Goal: Find specific page/section: Find specific page/section

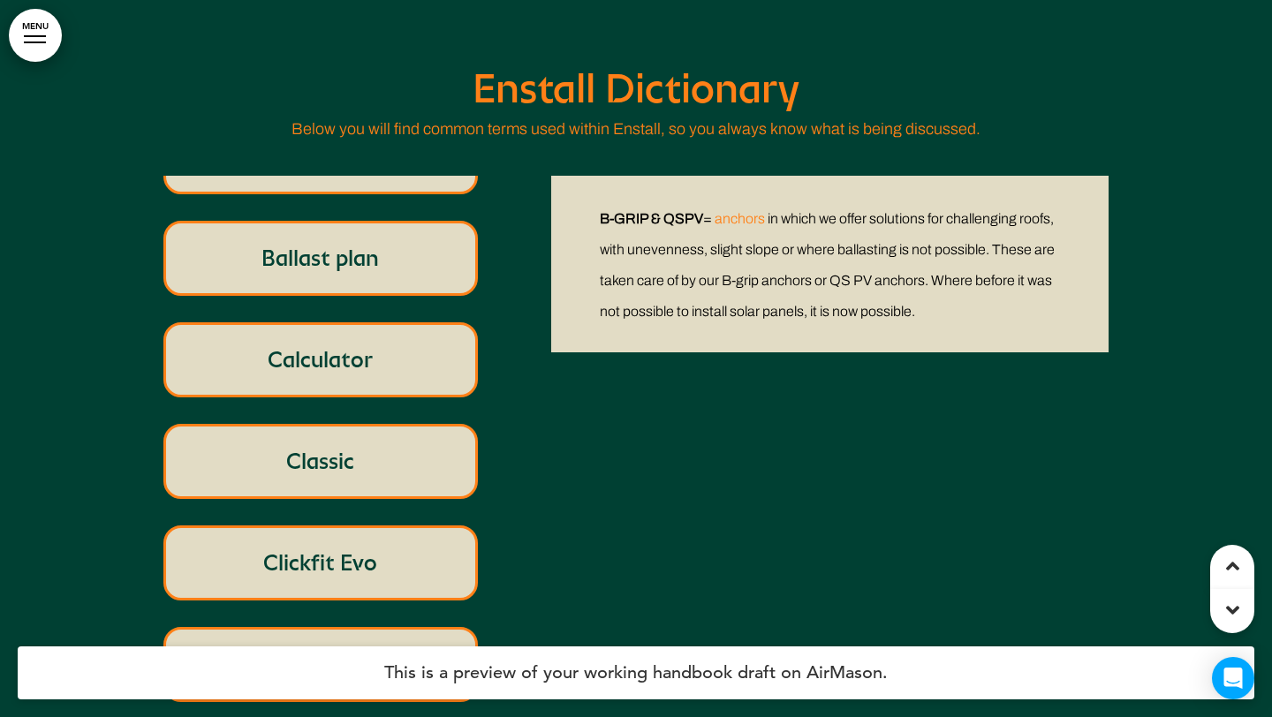
scroll to position [59, 0]
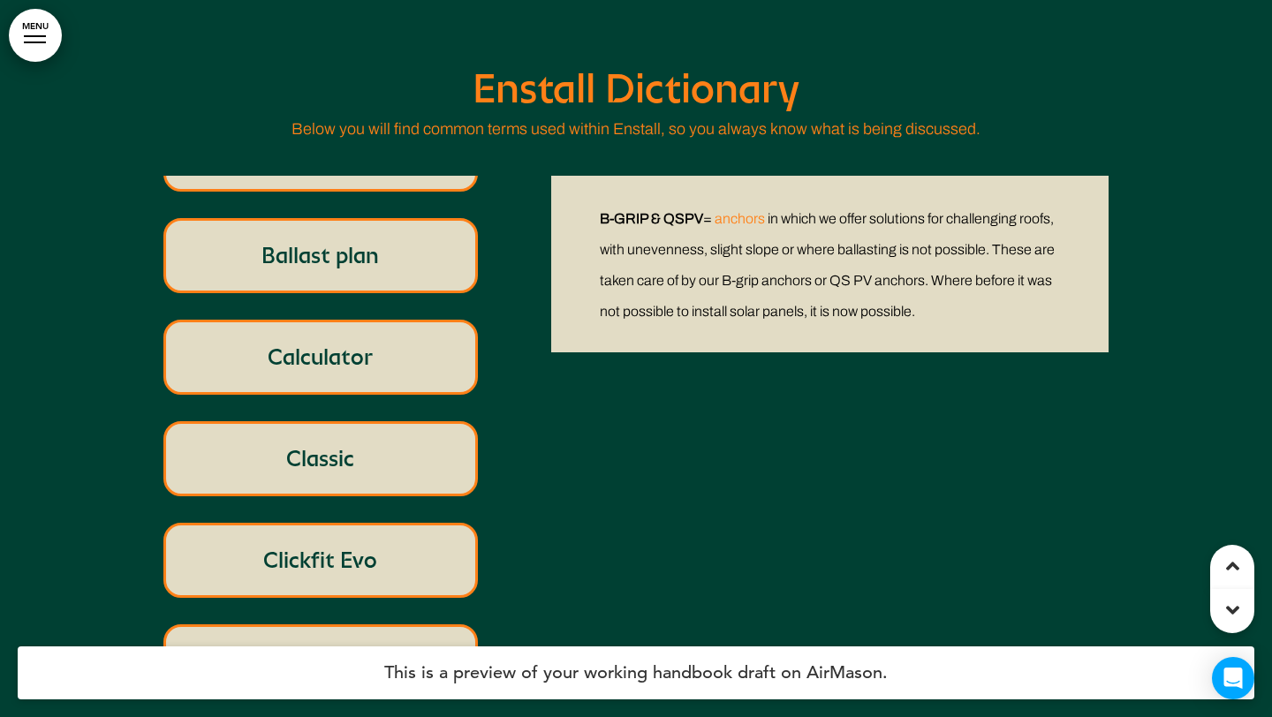
click at [404, 240] on p "Ballast plan" at bounding box center [321, 256] width 274 height 34
click at [382, 334] on div "Calculator" at bounding box center [320, 357] width 315 height 75
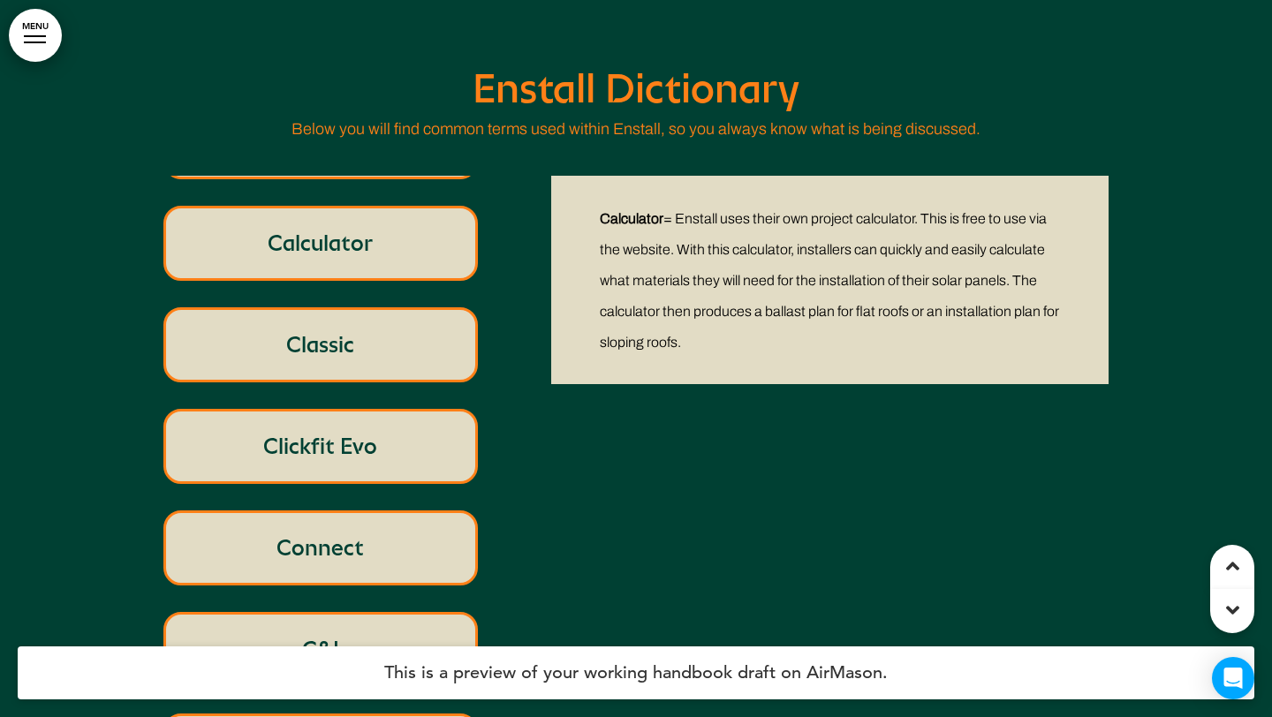
scroll to position [180, 0]
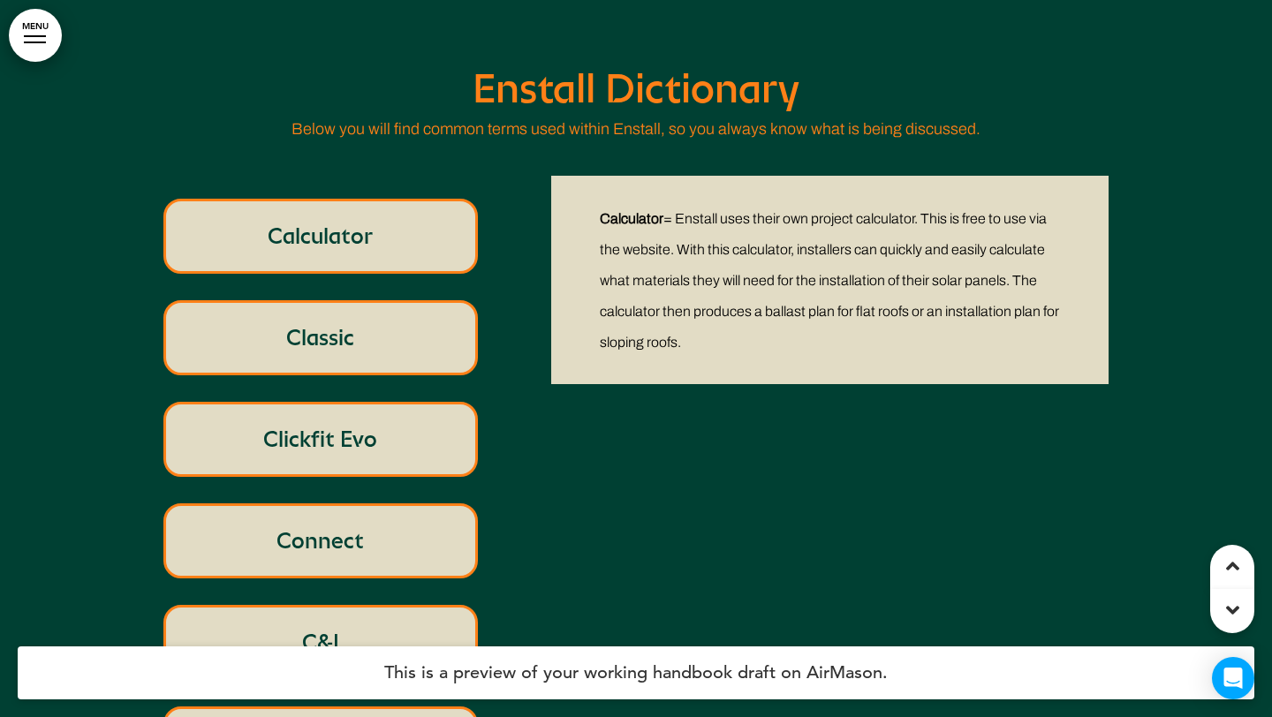
click at [382, 334] on p "Classic" at bounding box center [321, 338] width 274 height 34
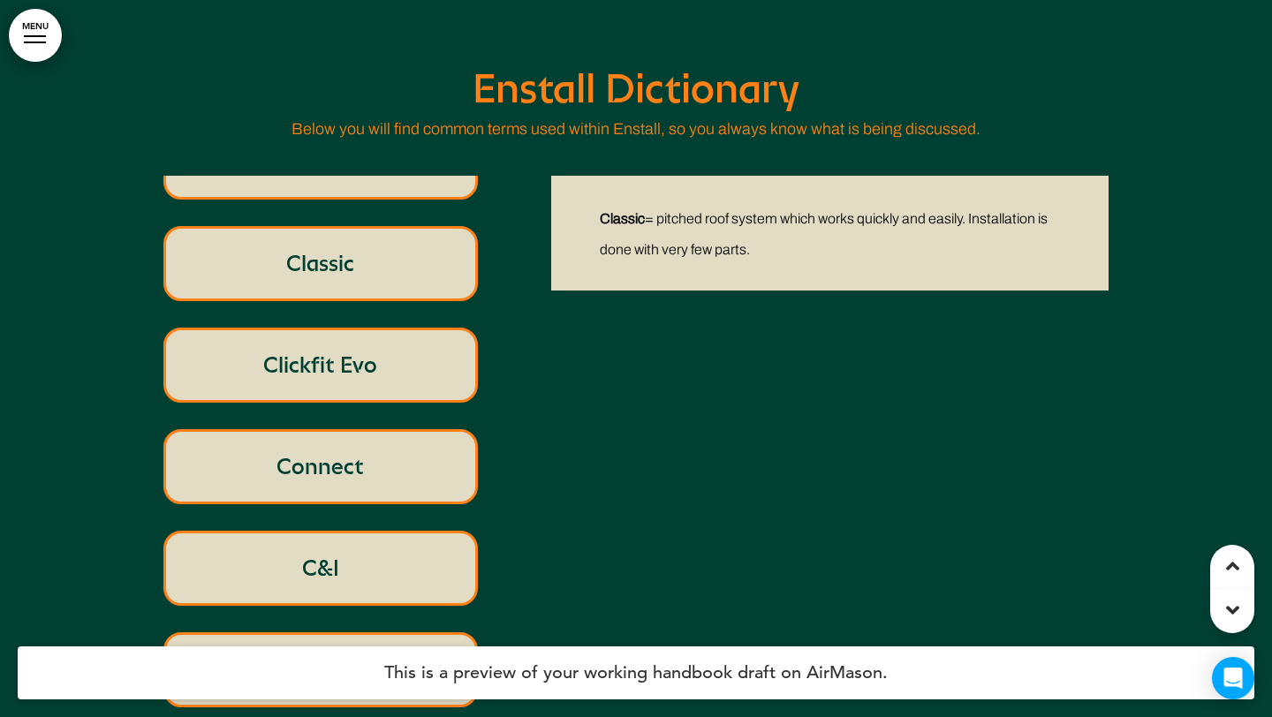
scroll to position [259, 0]
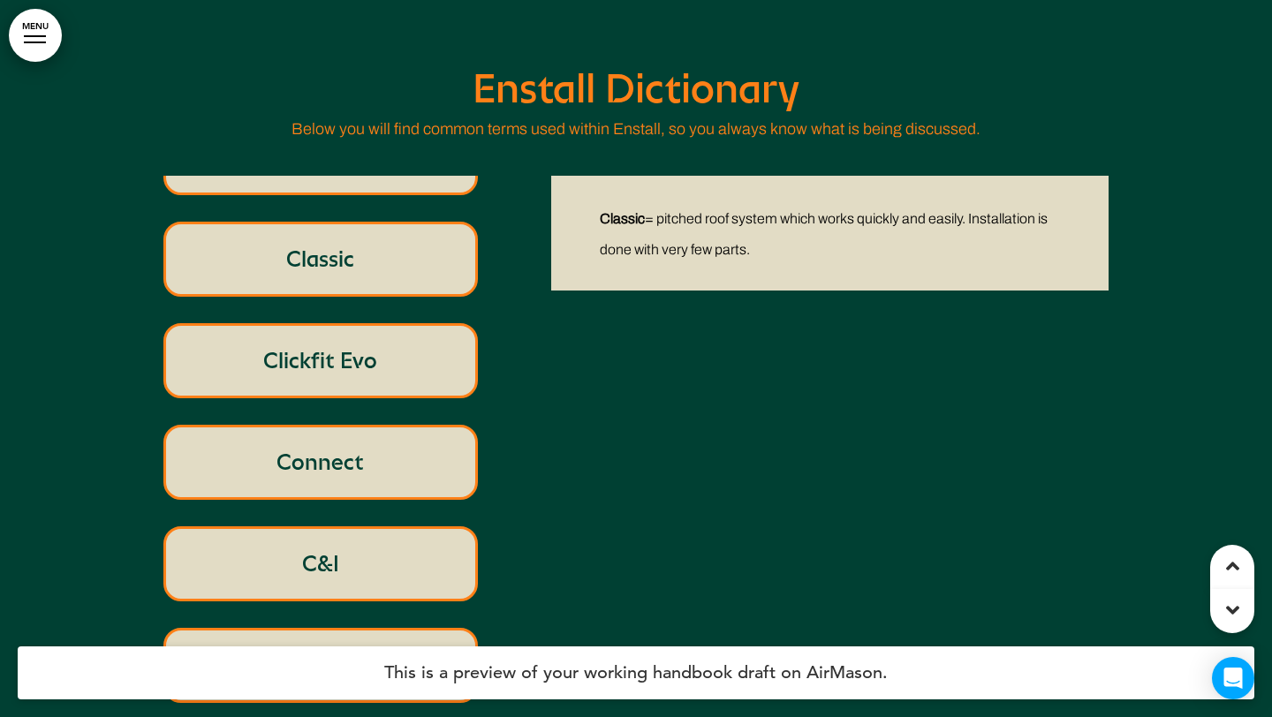
click at [371, 355] on p "Clickfit Evo" at bounding box center [321, 361] width 274 height 34
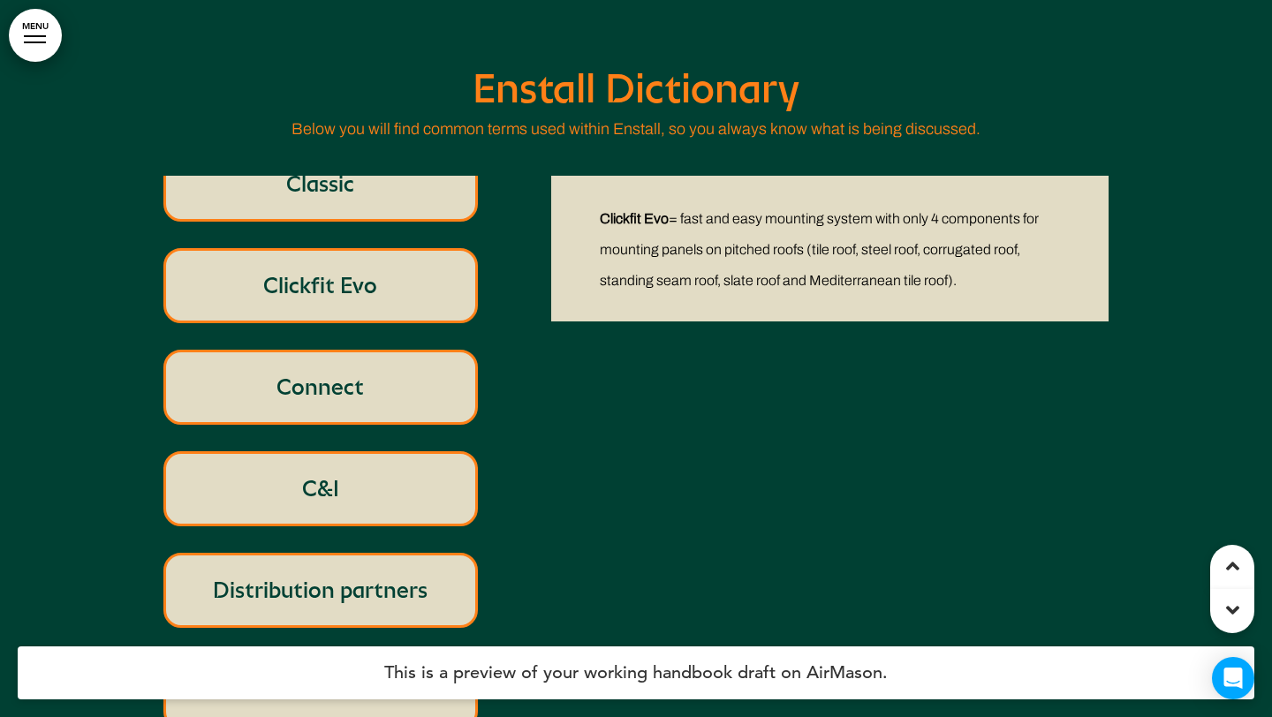
scroll to position [341, 0]
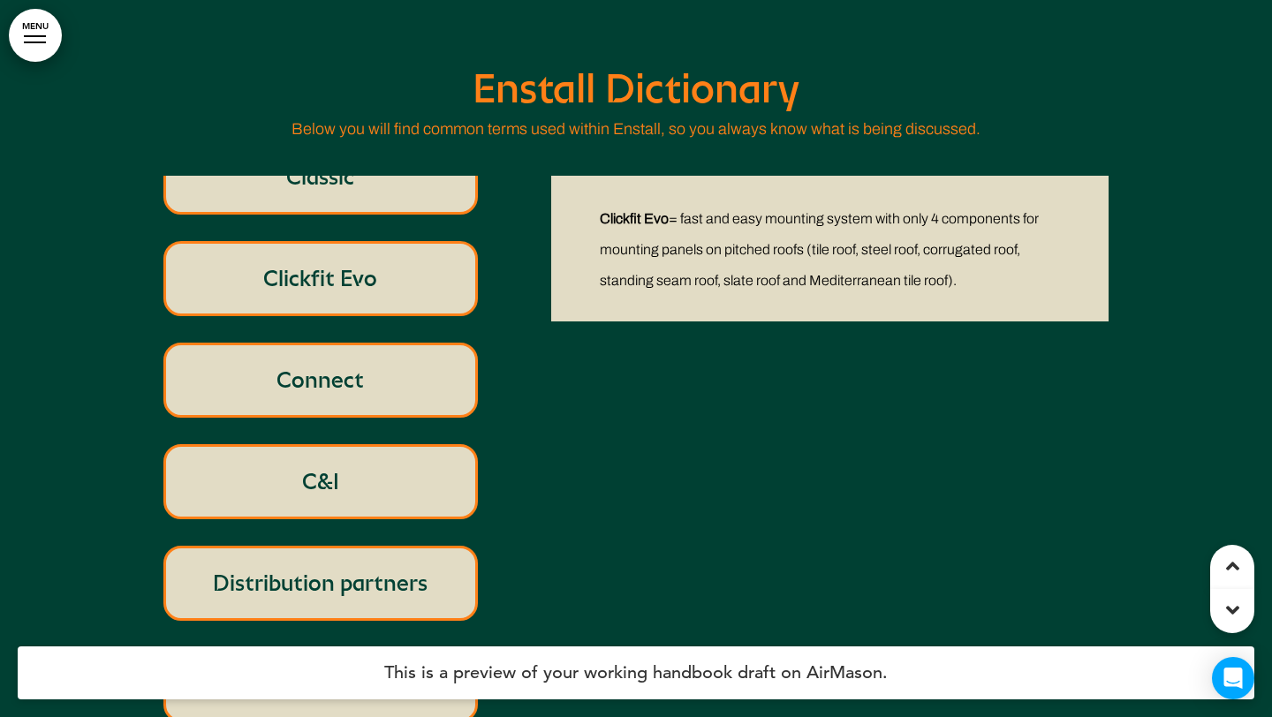
click at [370, 364] on p "Connect" at bounding box center [321, 380] width 274 height 34
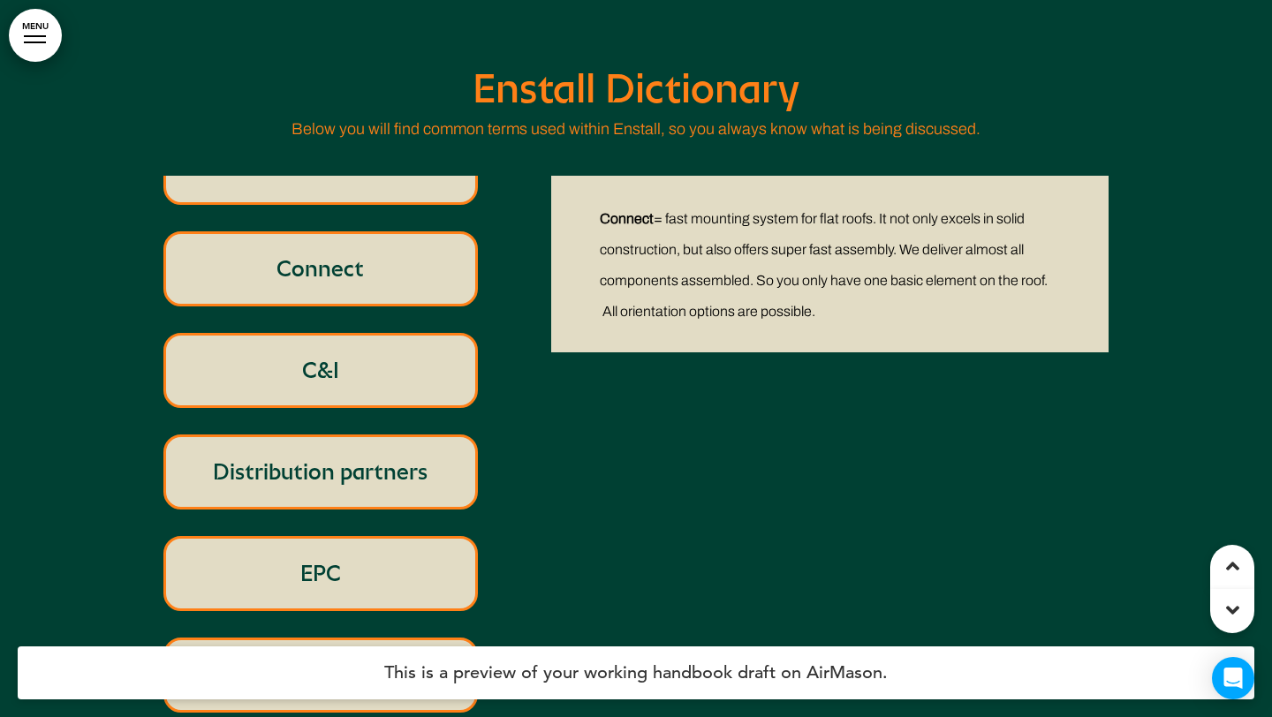
scroll to position [459, 0]
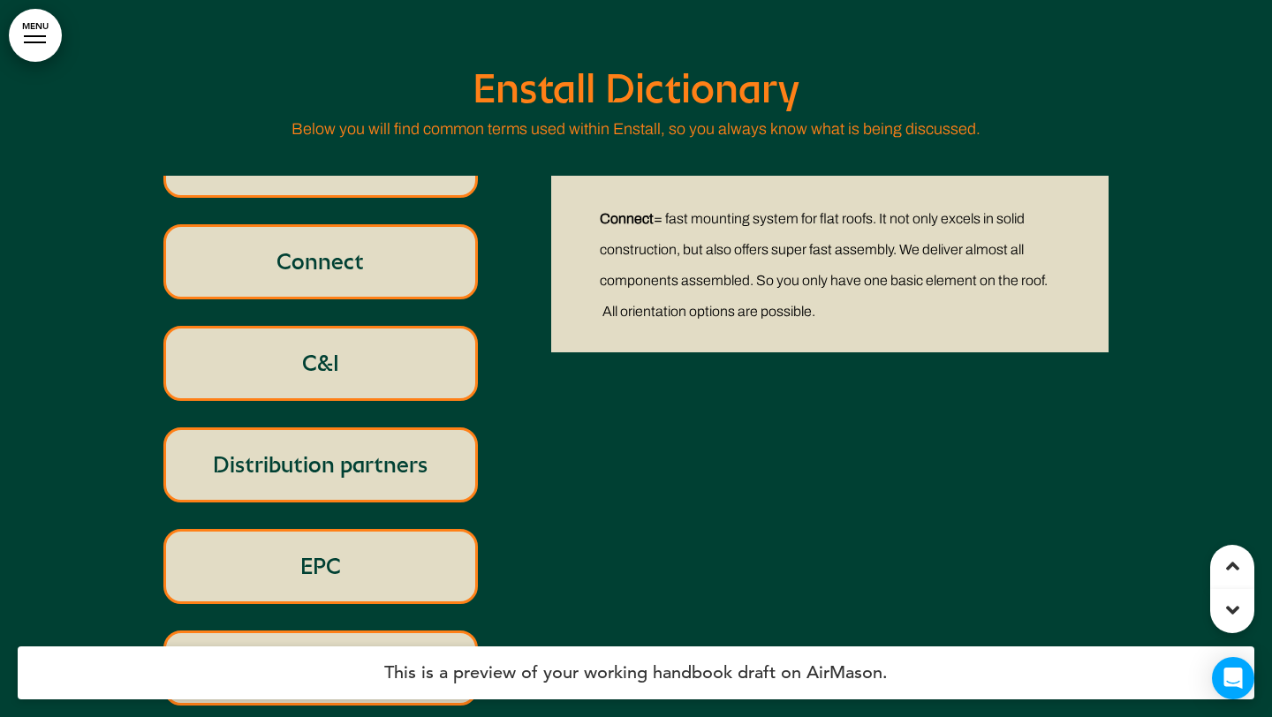
click at [382, 362] on p "C&I" at bounding box center [321, 363] width 274 height 34
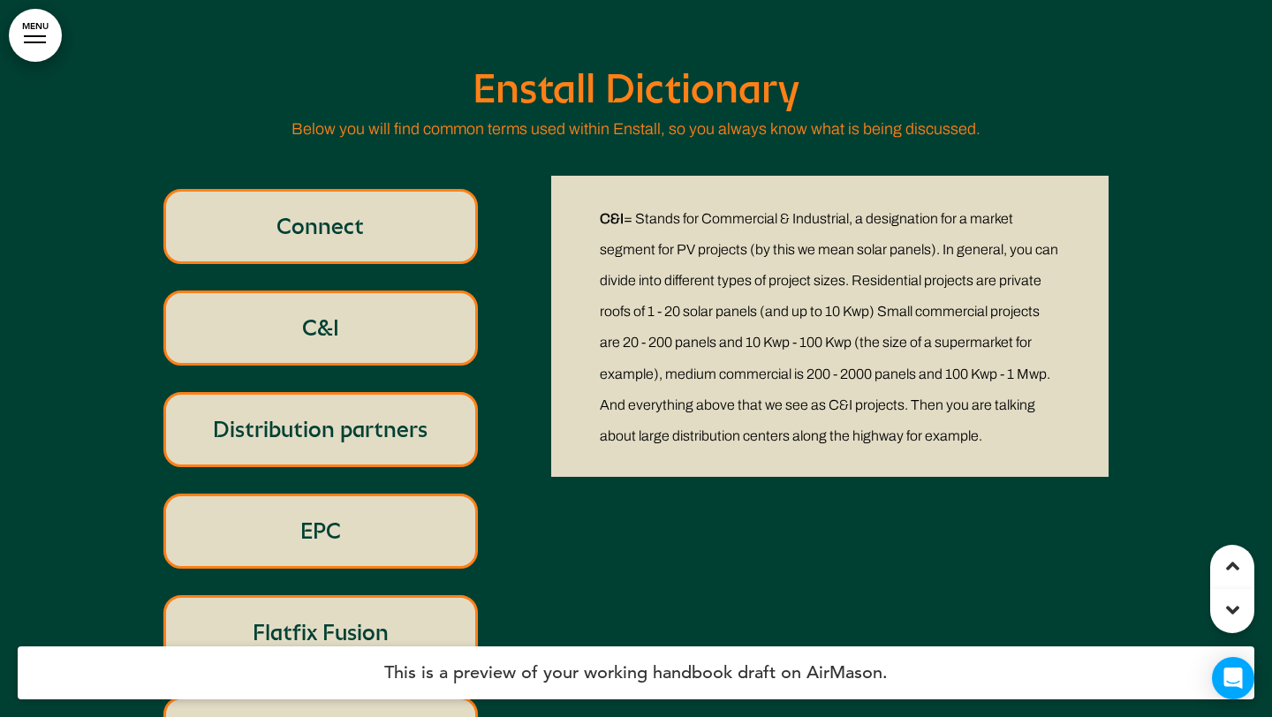
scroll to position [501, 0]
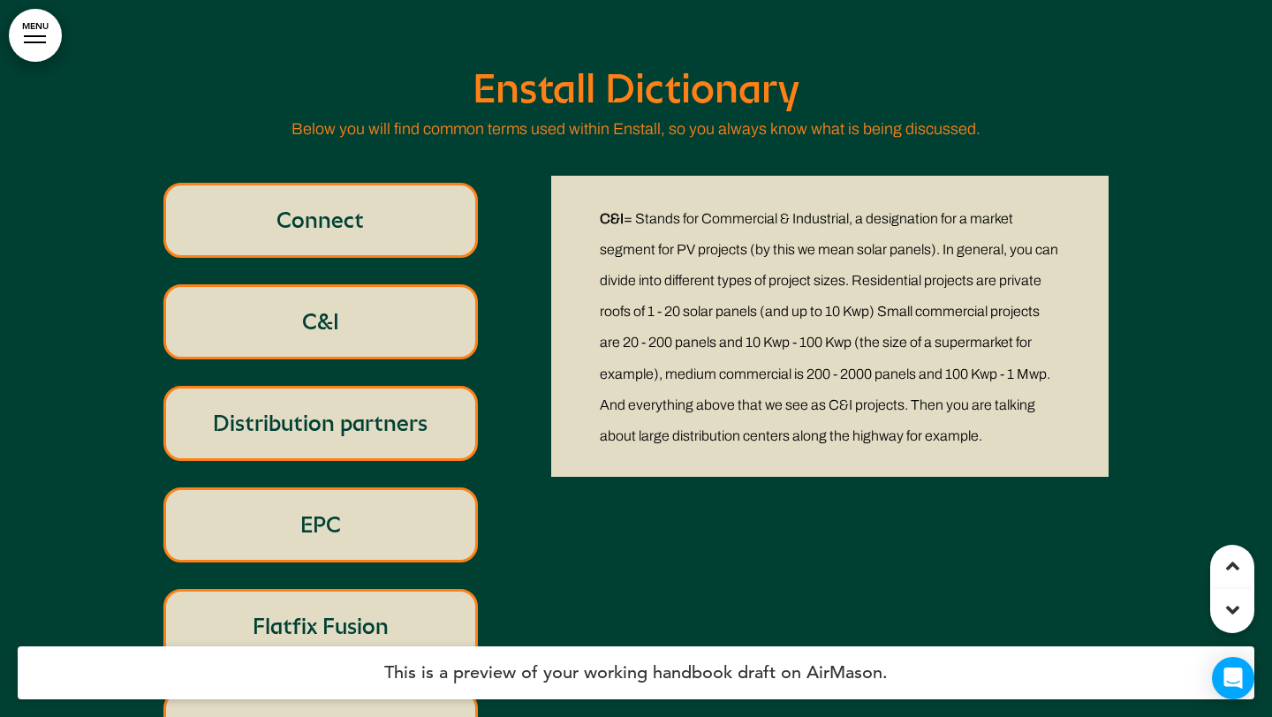
click at [378, 418] on p "Distribution partners" at bounding box center [321, 423] width 274 height 34
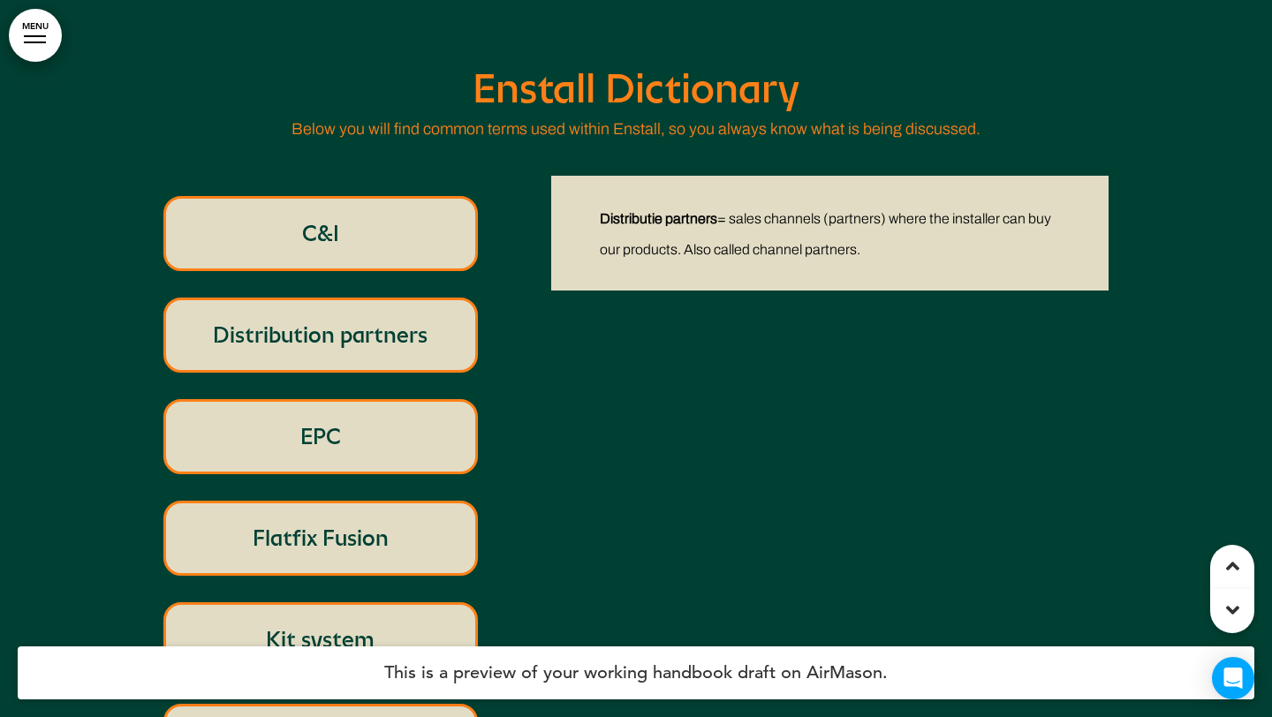
scroll to position [589, 0]
click at [372, 429] on p "EPC" at bounding box center [321, 437] width 274 height 34
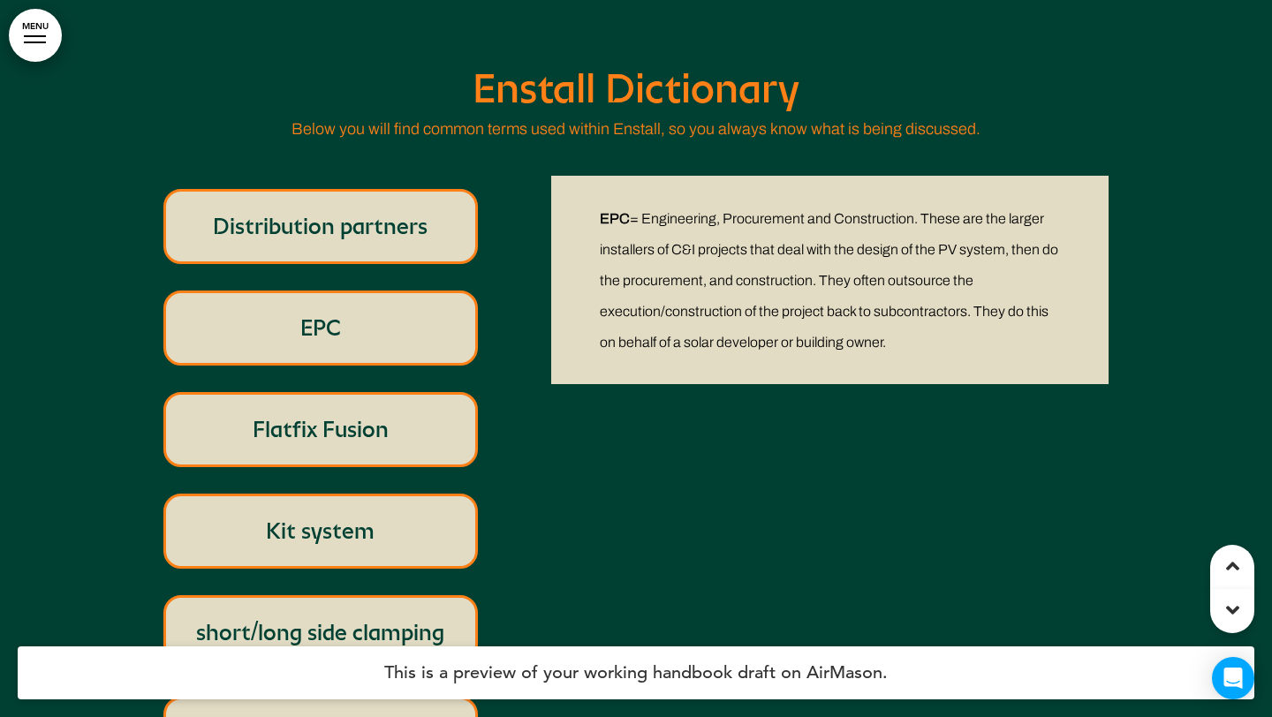
scroll to position [712, 0]
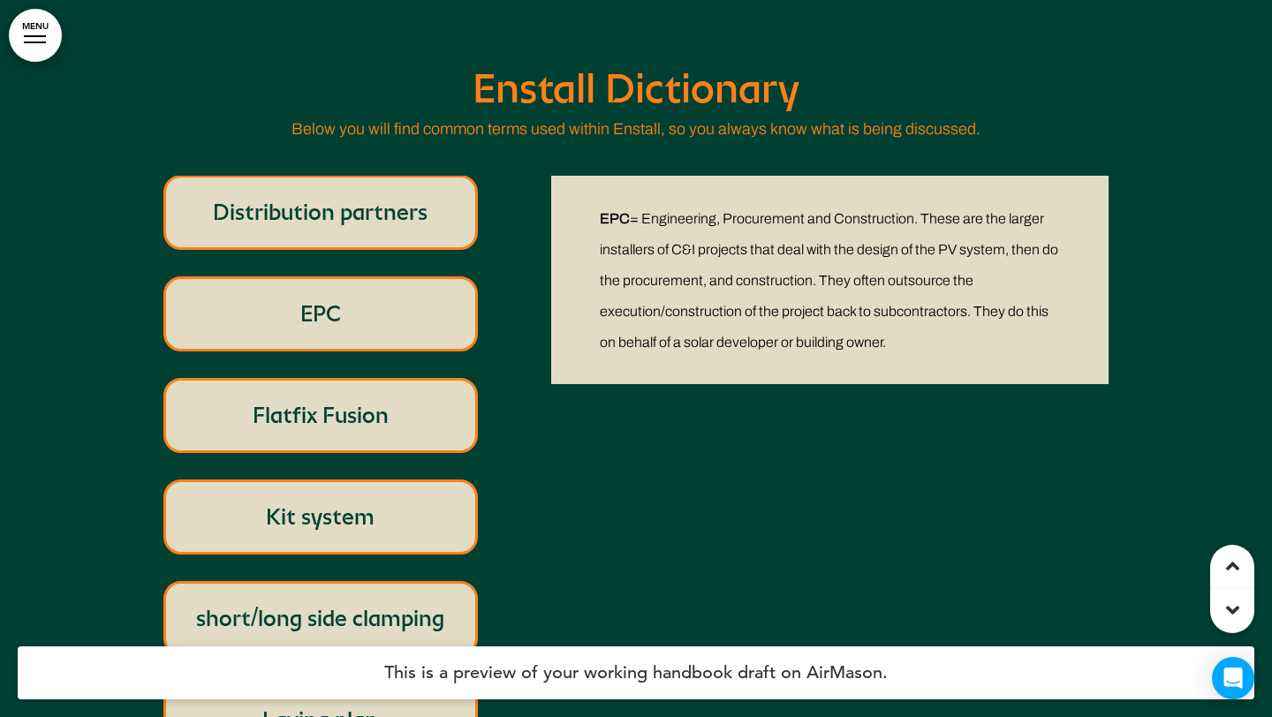
click at [372, 413] on p "Flatfix Fusion" at bounding box center [321, 415] width 274 height 34
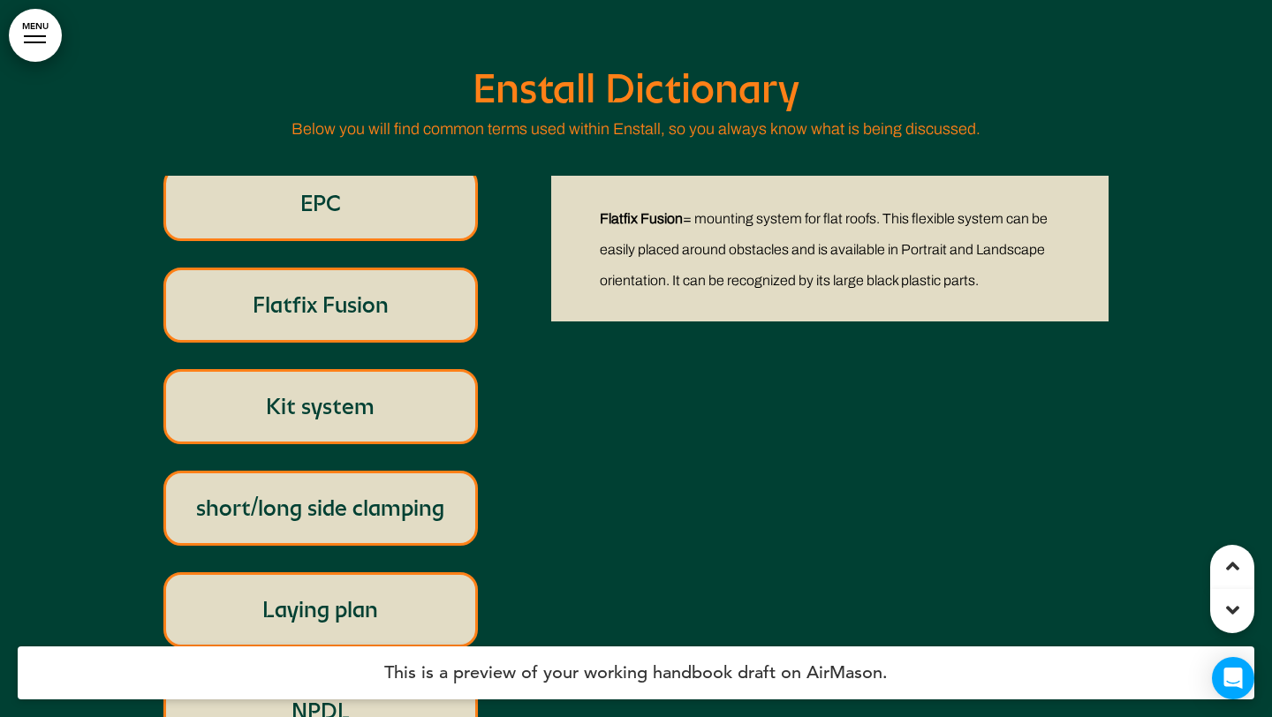
scroll to position [829, 0]
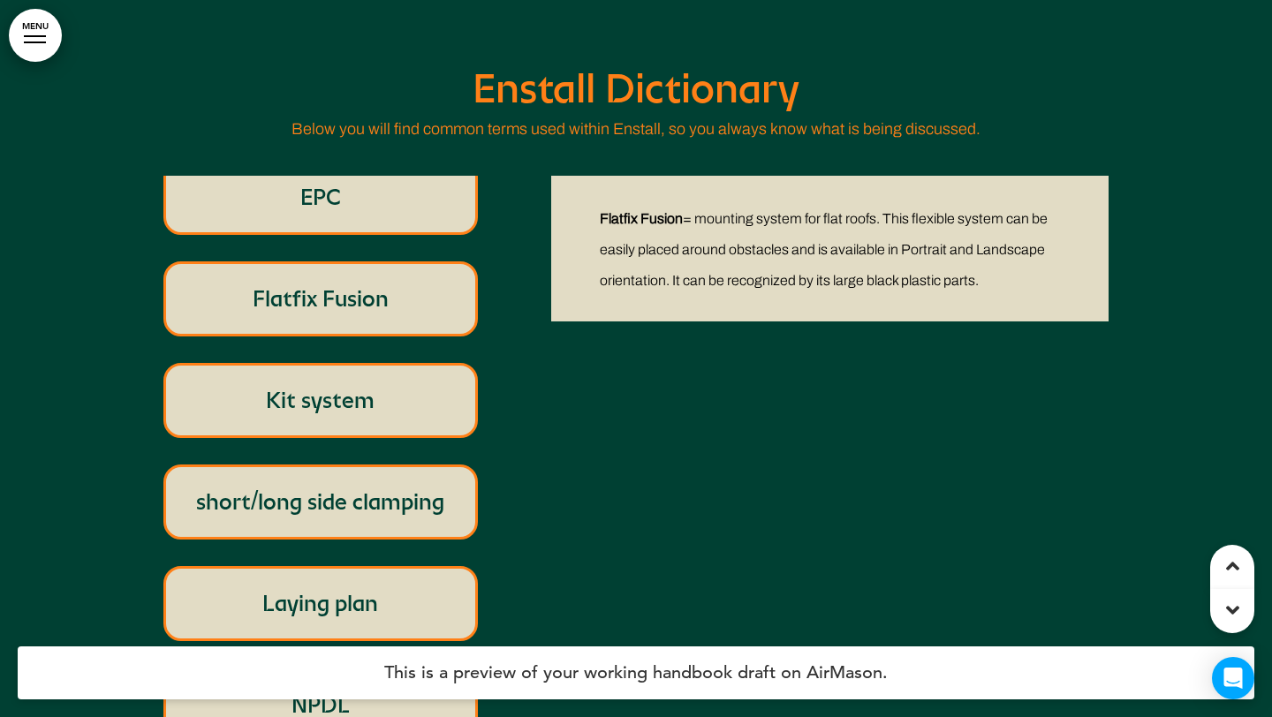
click at [360, 391] on p "Kit system" at bounding box center [321, 400] width 274 height 34
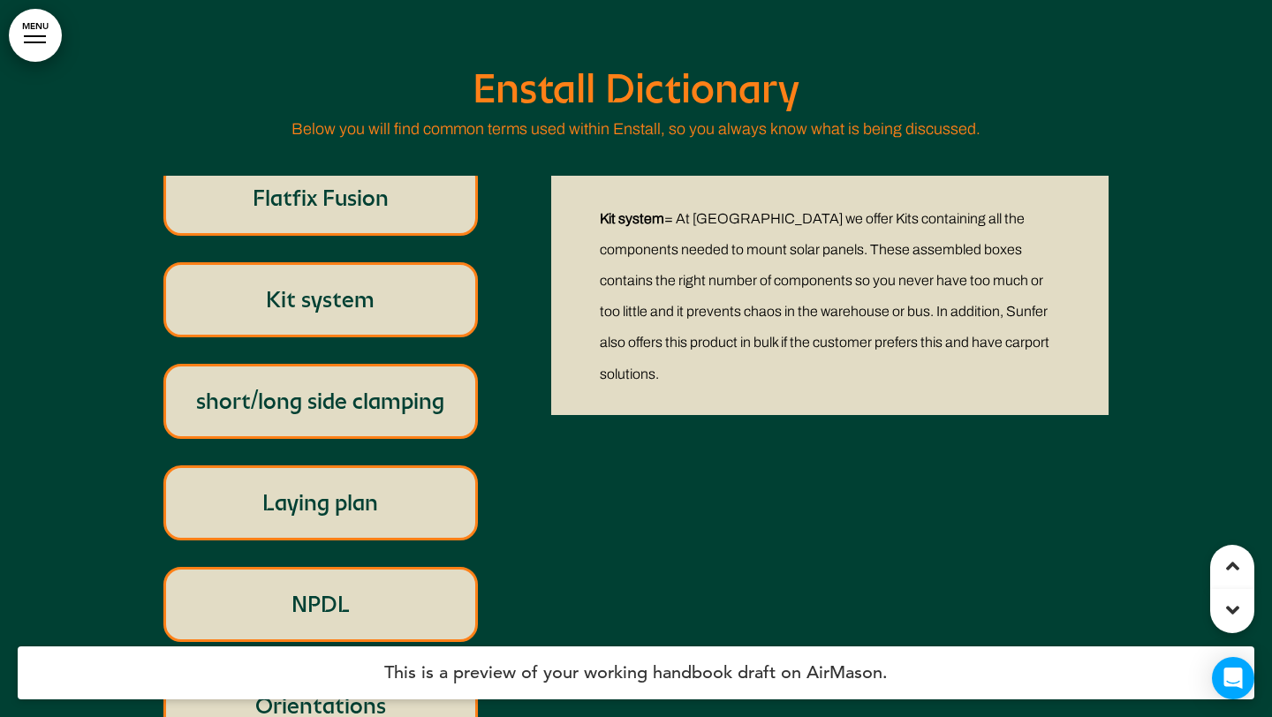
scroll to position [930, 0]
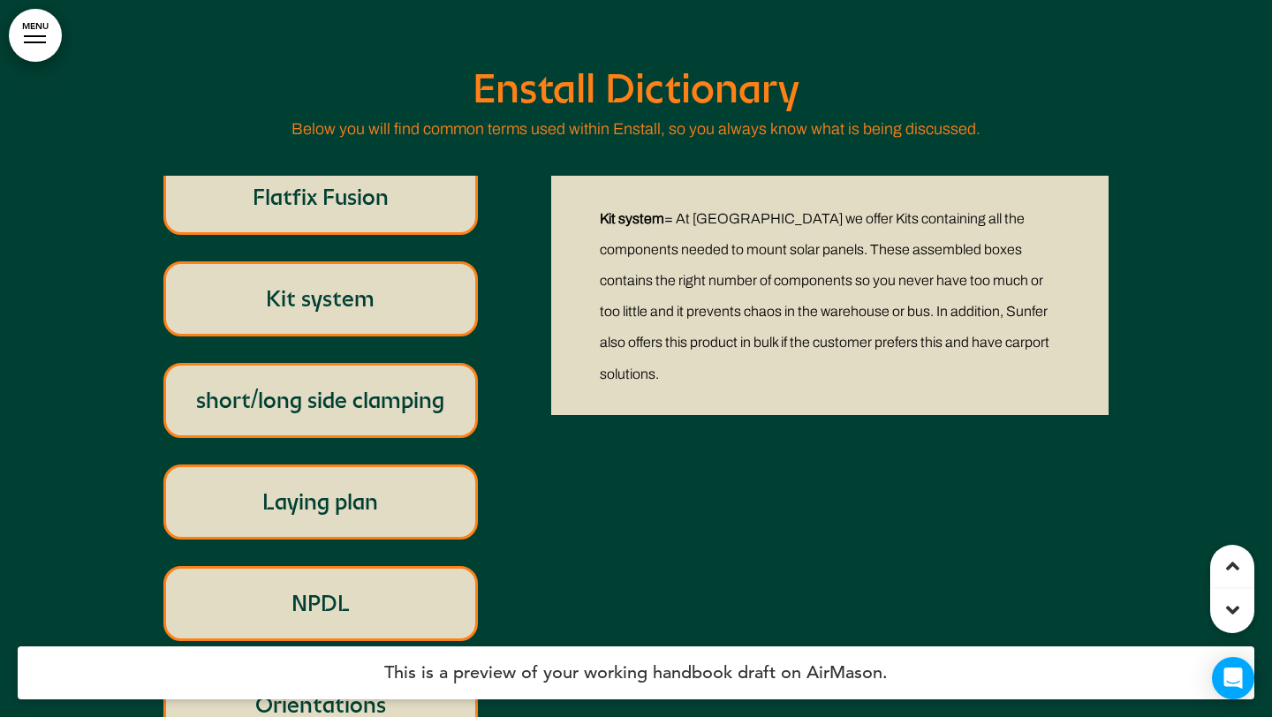
click at [360, 391] on p "short/long side clamping" at bounding box center [321, 400] width 274 height 34
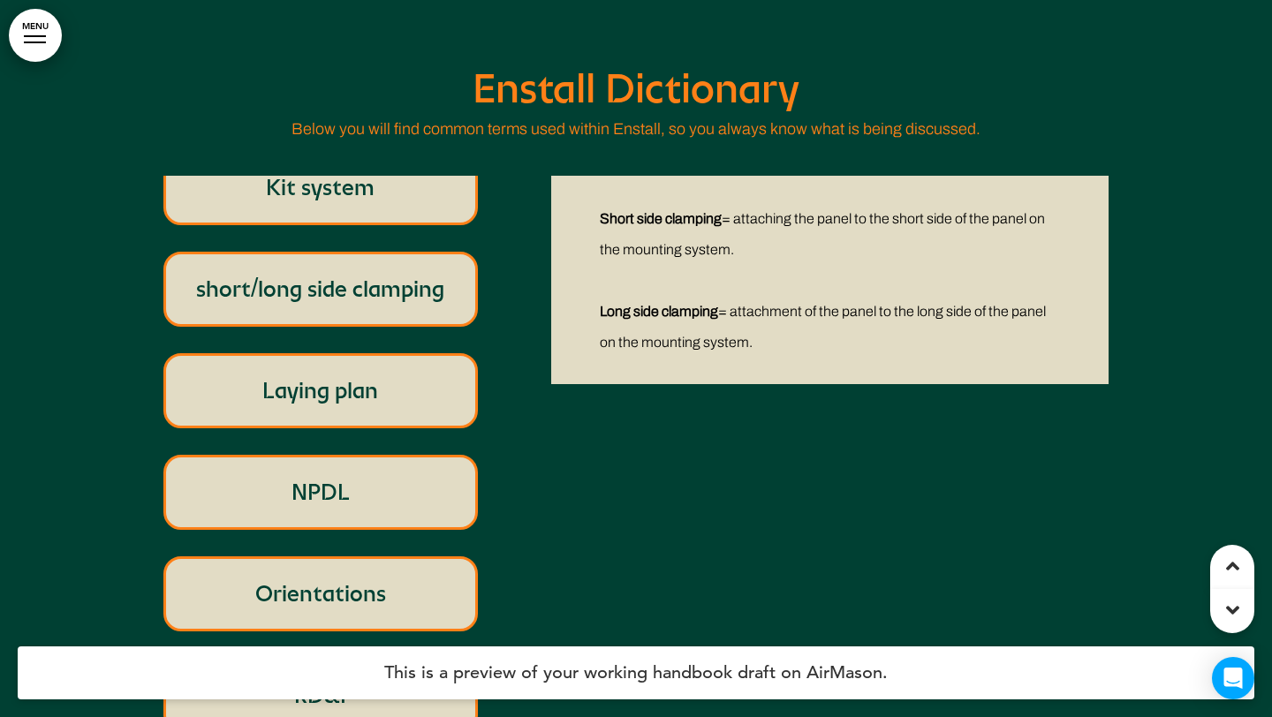
scroll to position [1047, 0]
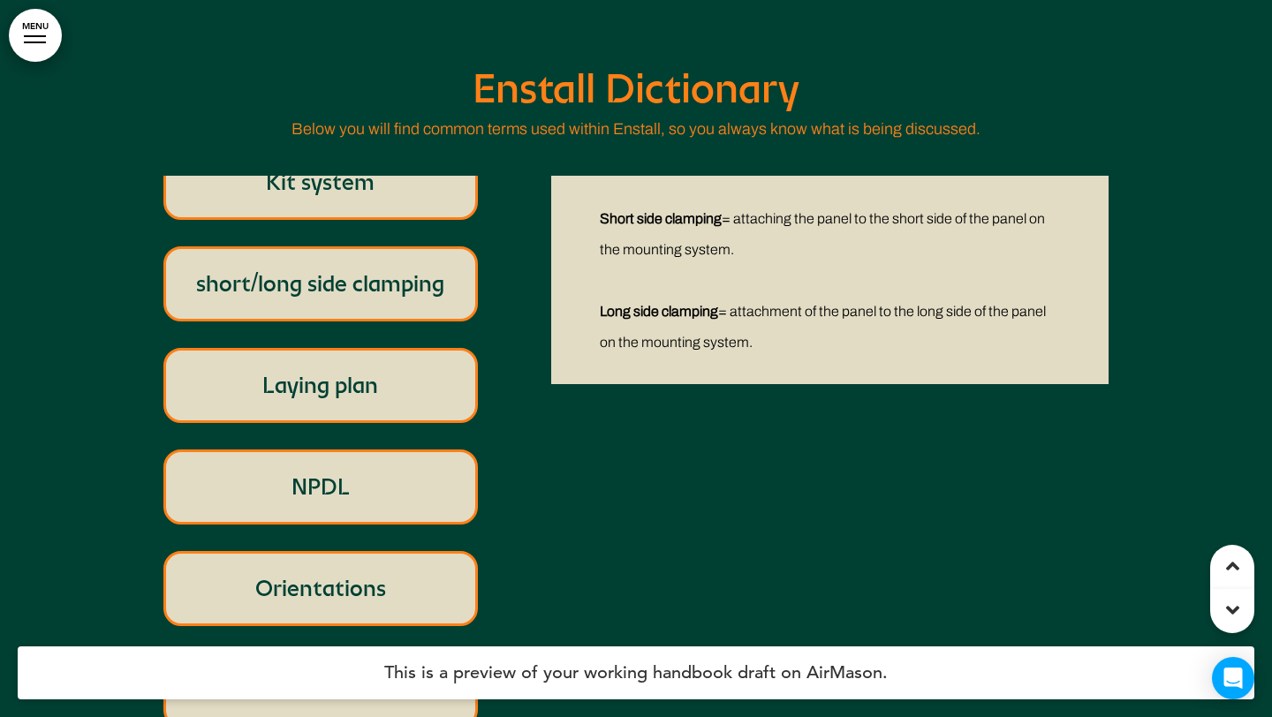
click at [360, 385] on p "Laying plan" at bounding box center [321, 385] width 274 height 34
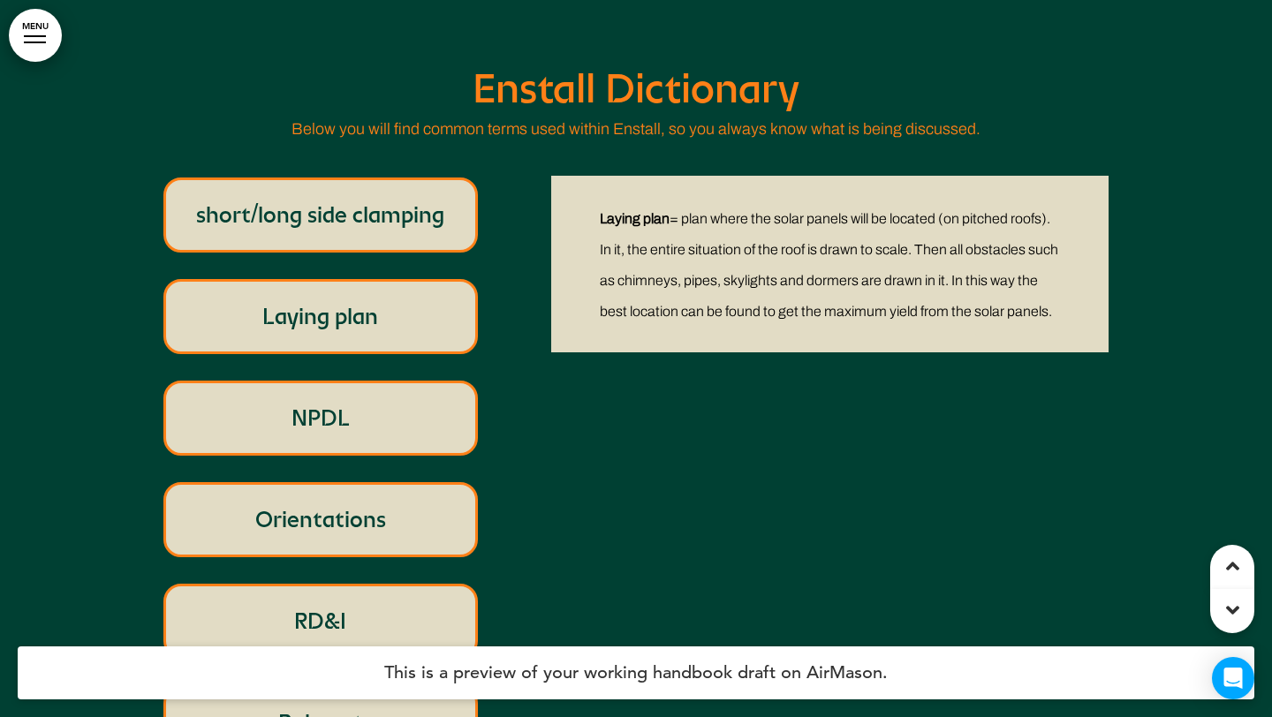
scroll to position [1123, 0]
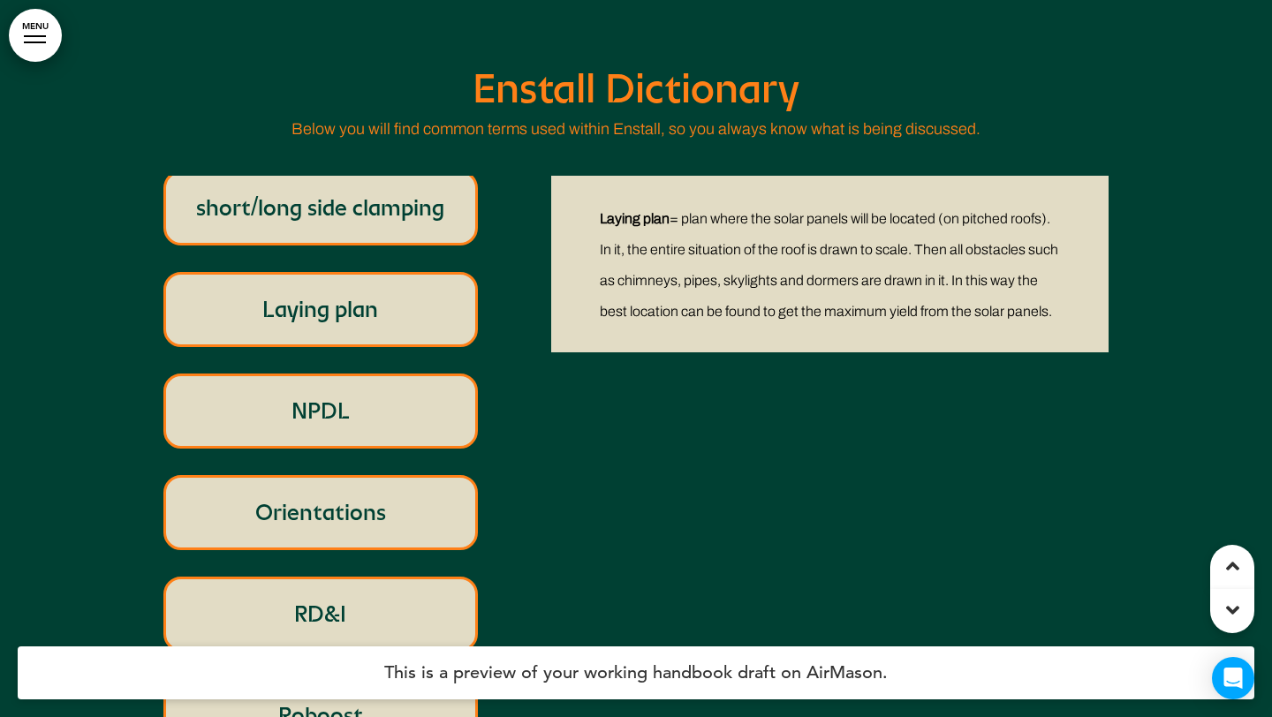
click at [357, 397] on p "NPDL" at bounding box center [321, 411] width 274 height 34
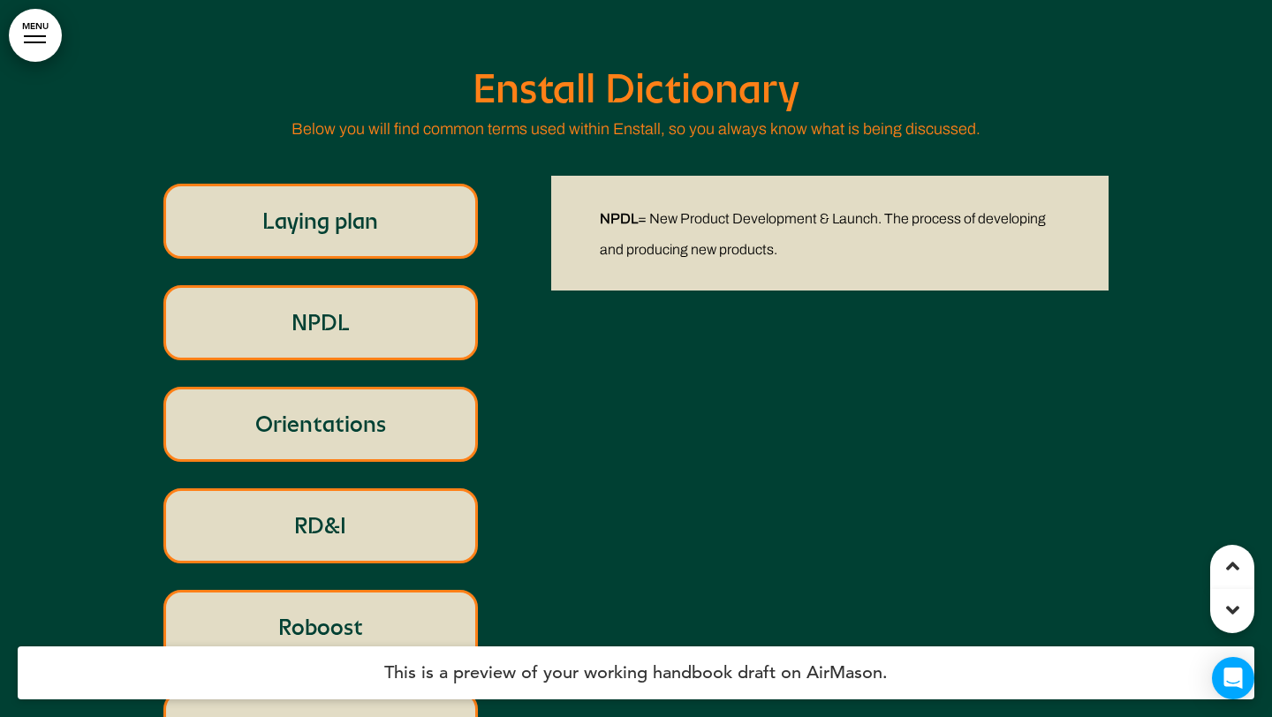
scroll to position [1215, 0]
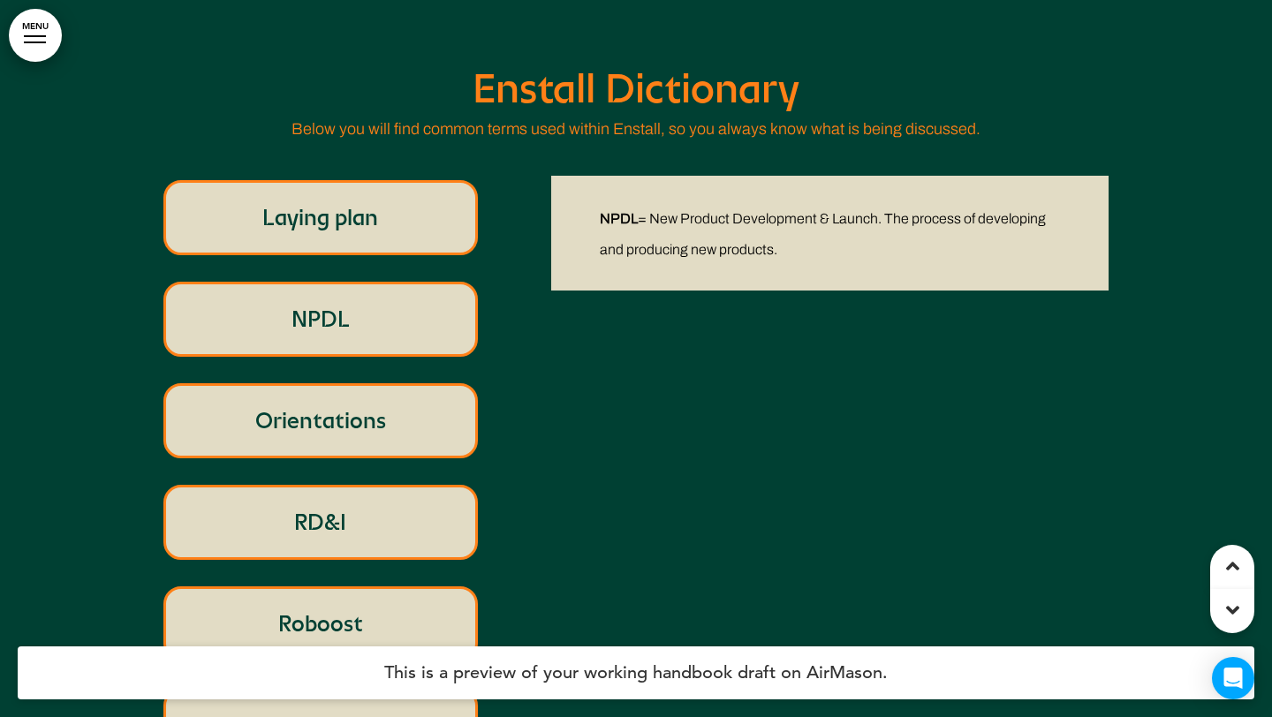
click at [355, 407] on p "Orientations" at bounding box center [321, 421] width 274 height 34
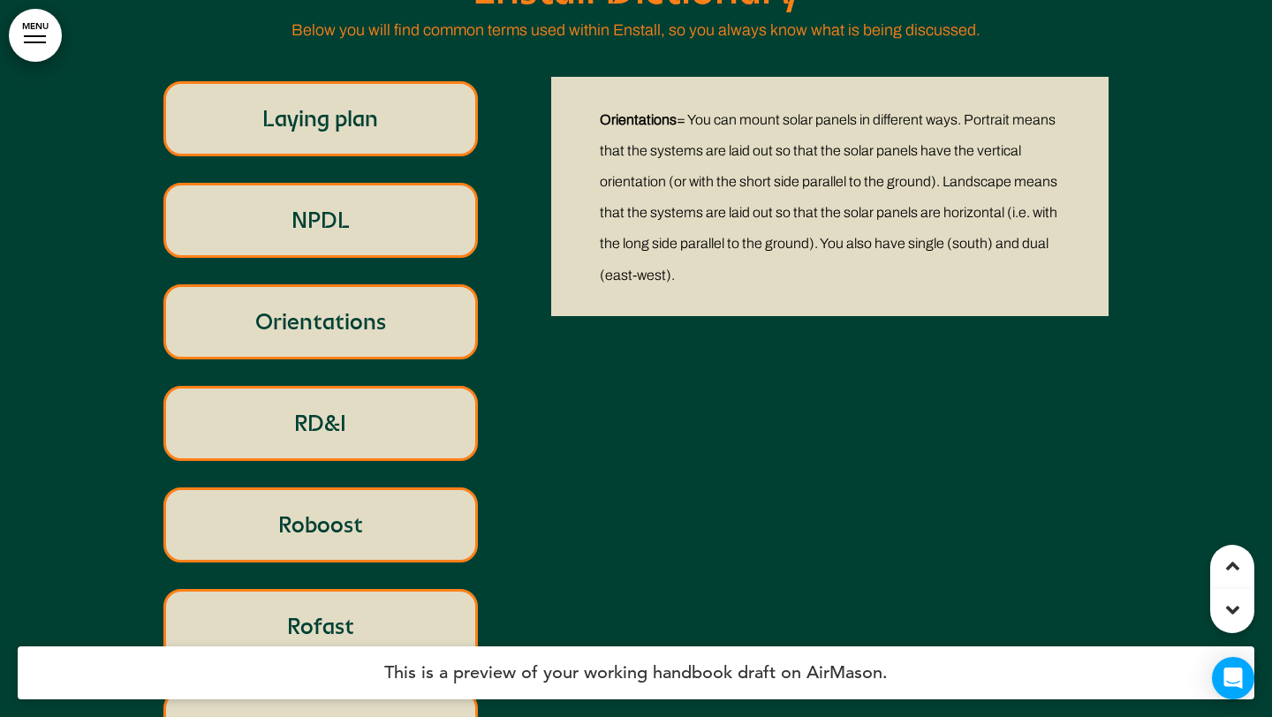
scroll to position [6991, 0]
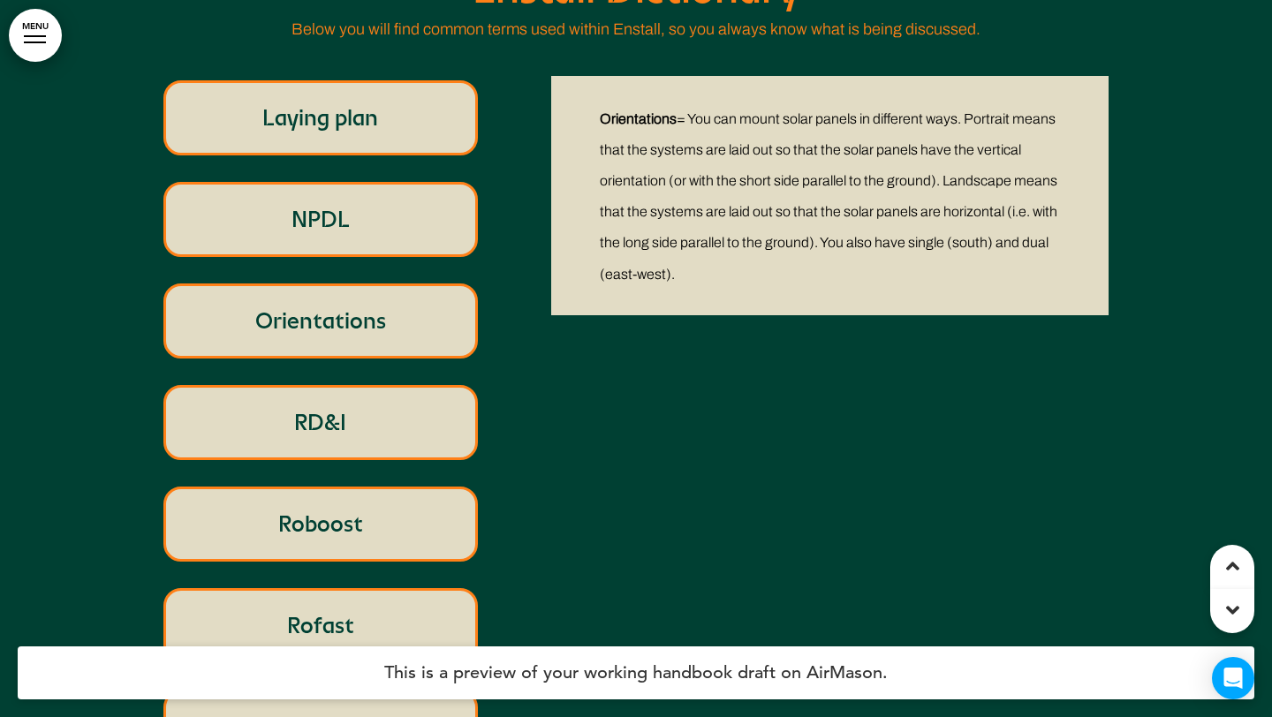
click at [353, 413] on p "RD&I" at bounding box center [321, 423] width 274 height 34
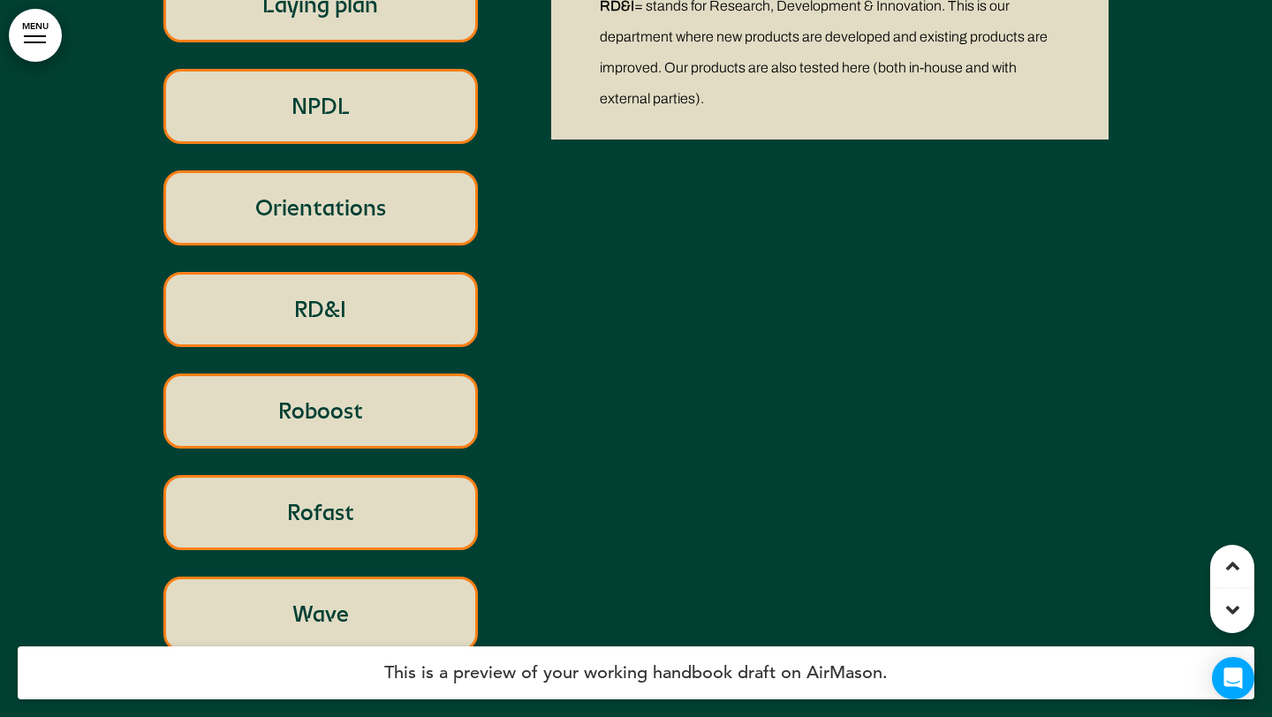
scroll to position [7111, 0]
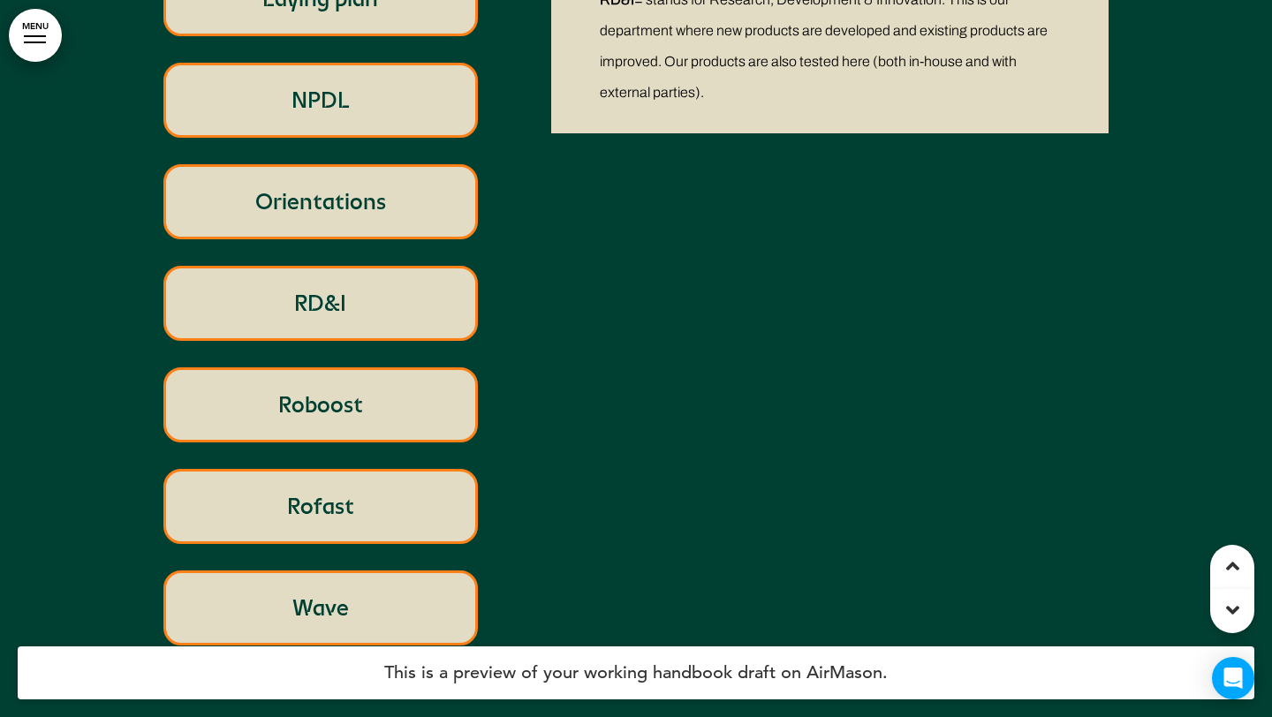
click at [371, 395] on p "Roboost" at bounding box center [321, 405] width 274 height 34
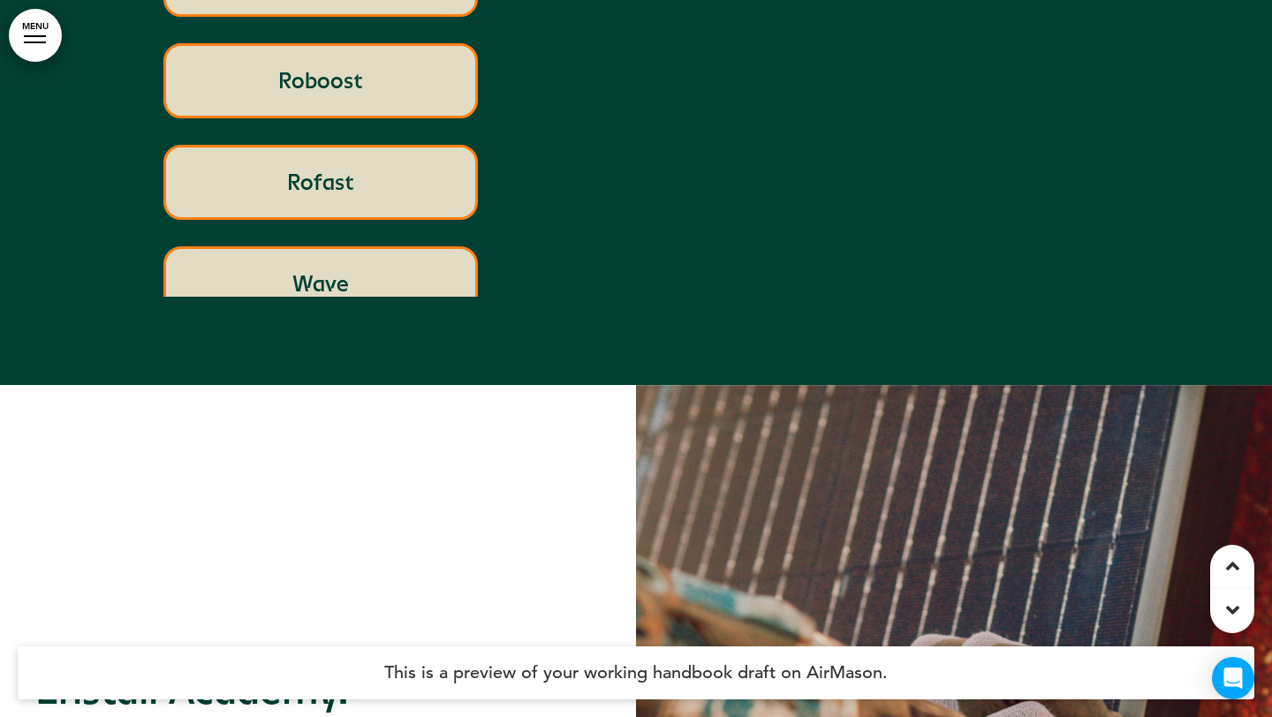
scroll to position [1215, 0]
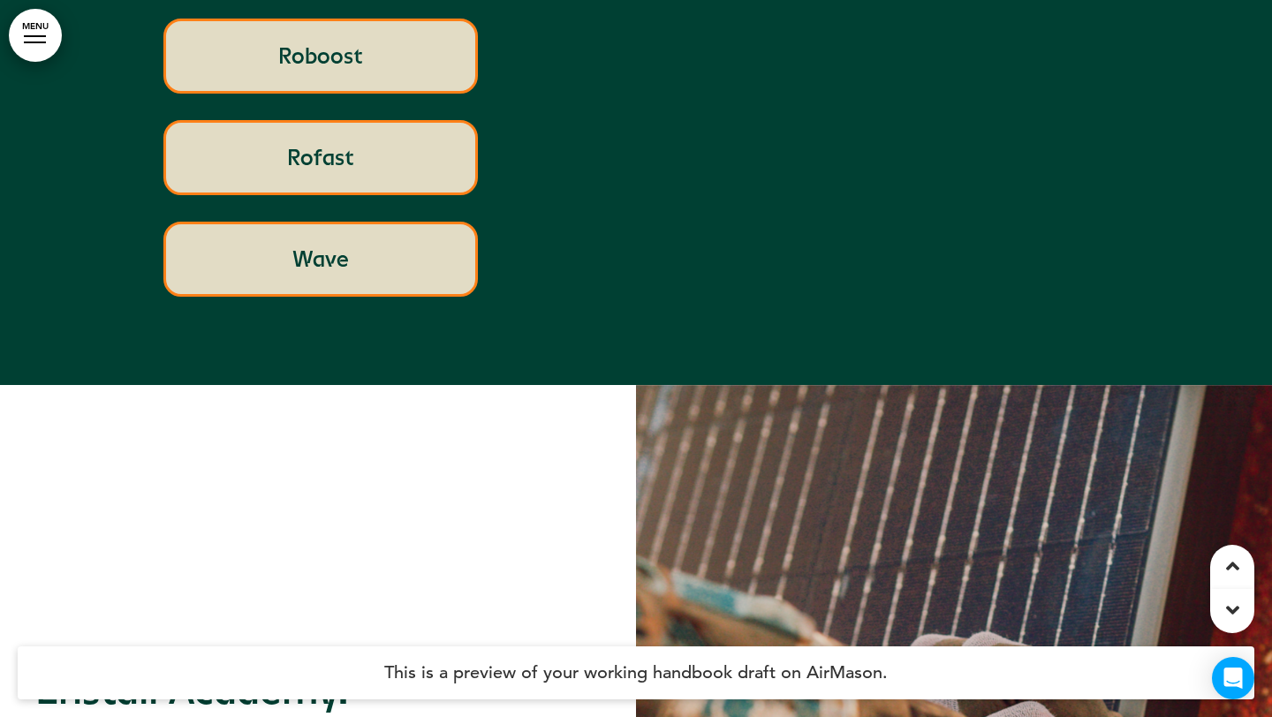
click at [402, 251] on p "Wave" at bounding box center [321, 259] width 274 height 34
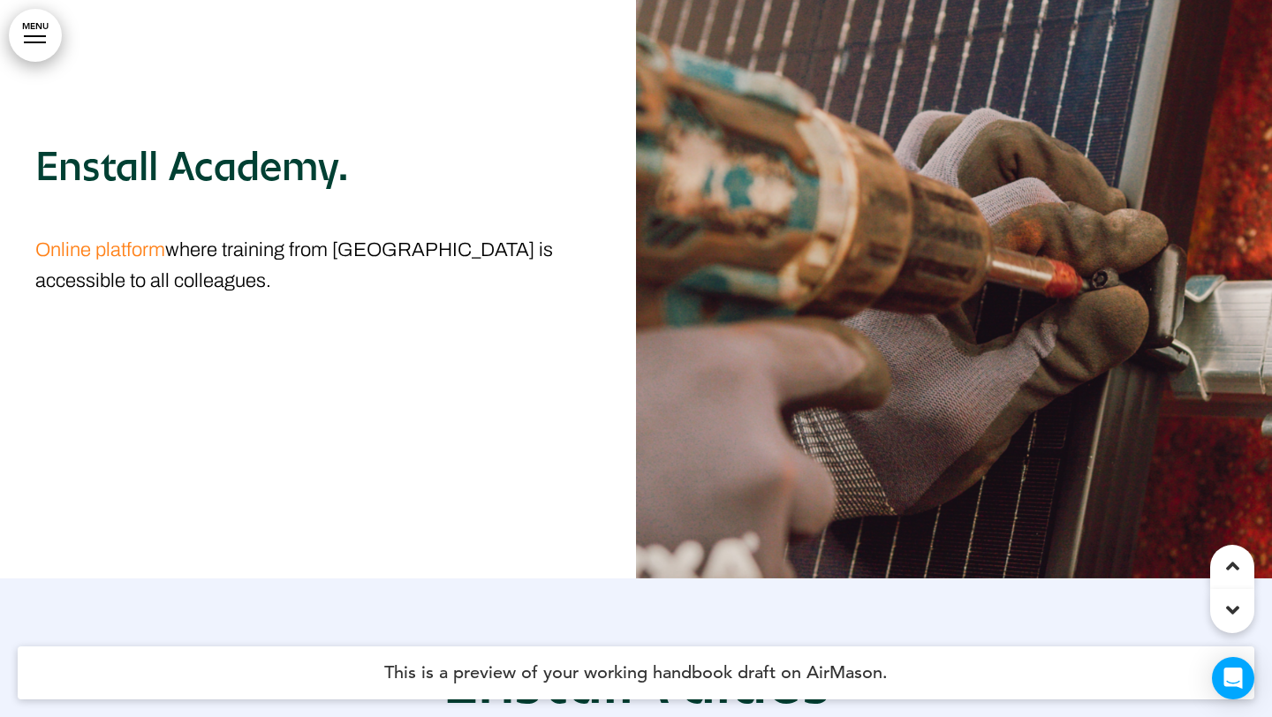
scroll to position [7992, 0]
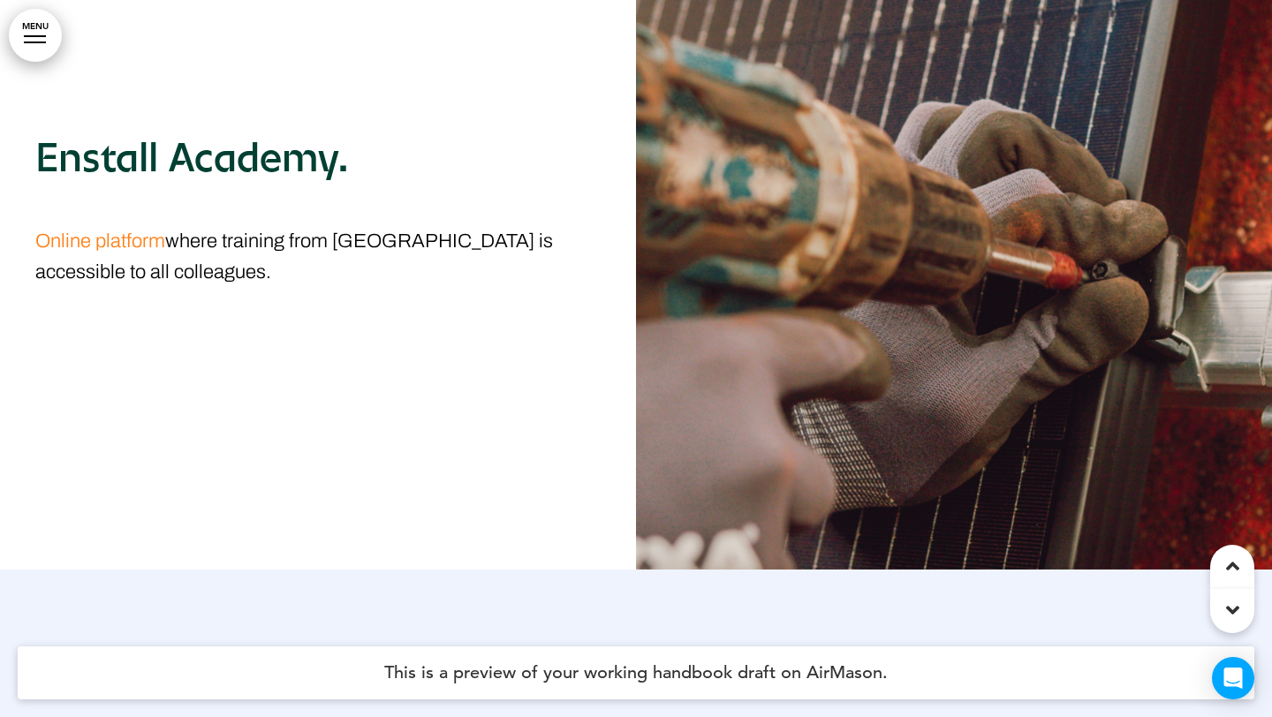
click at [149, 238] on link "Online platform﻿" at bounding box center [100, 241] width 130 height 21
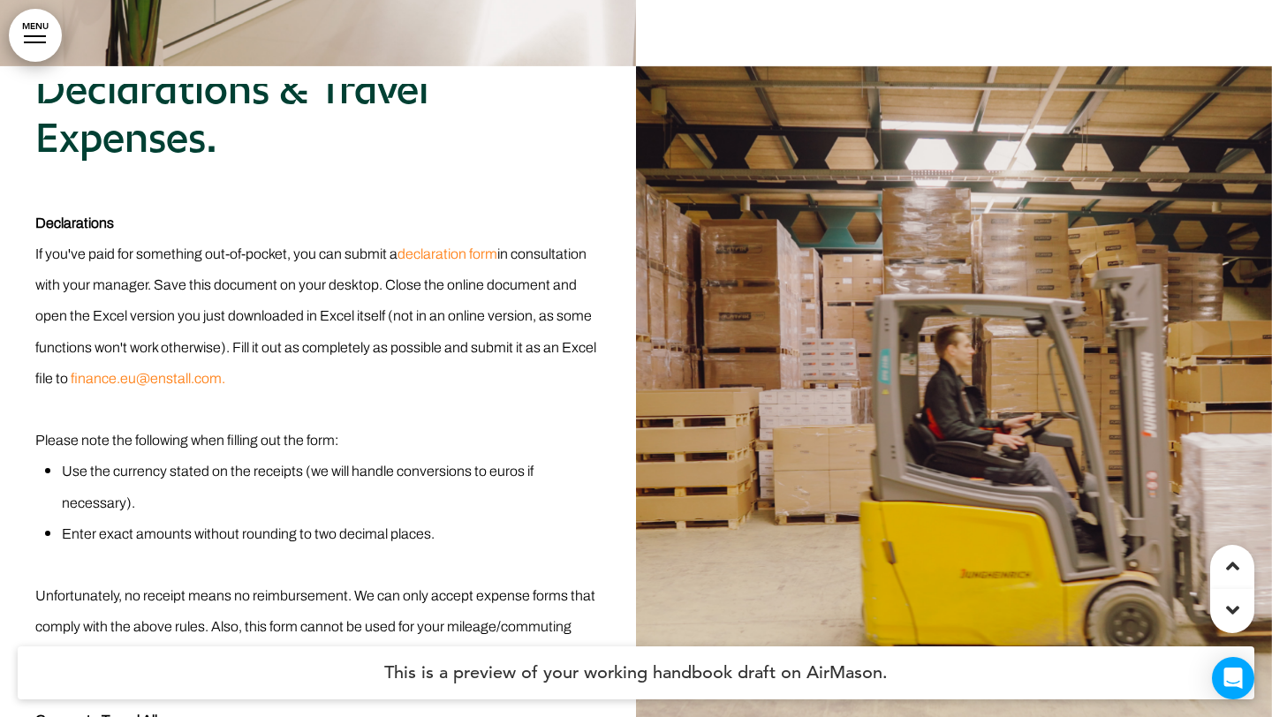
scroll to position [86, 0]
click at [450, 246] on span "declaration form" at bounding box center [448, 253] width 100 height 15
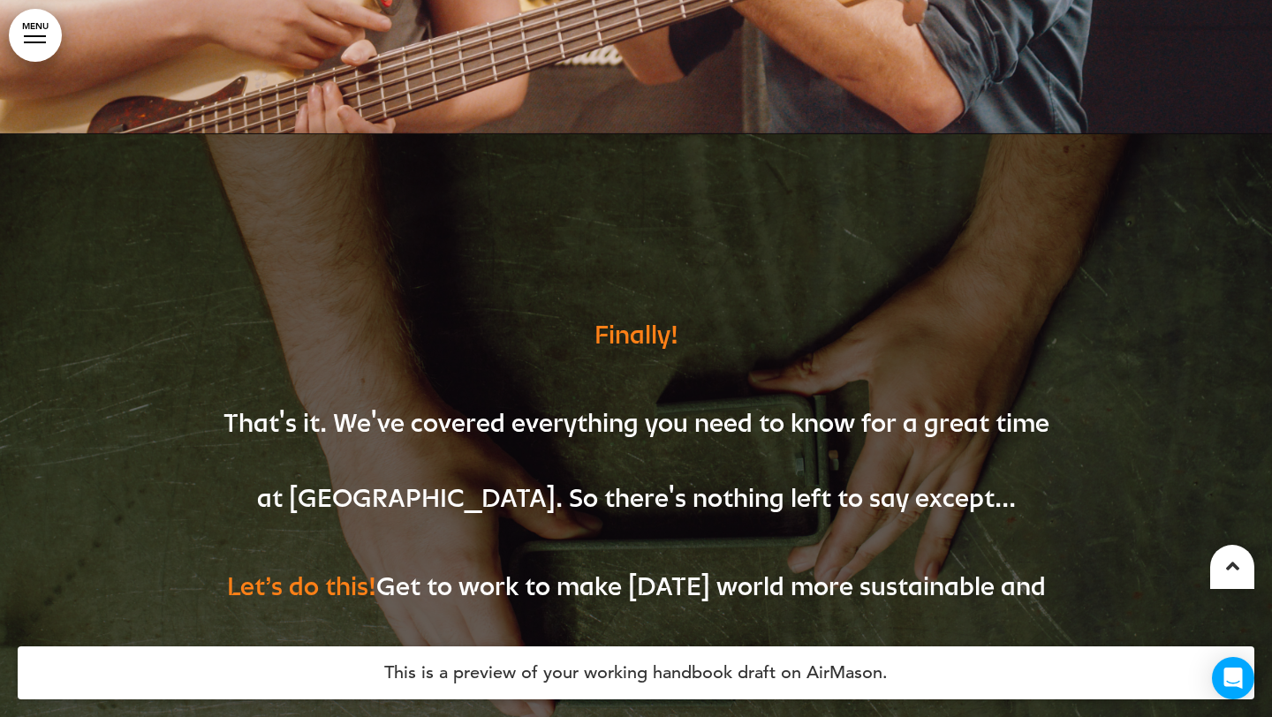
scroll to position [42831, 0]
